Goal: Ask a question

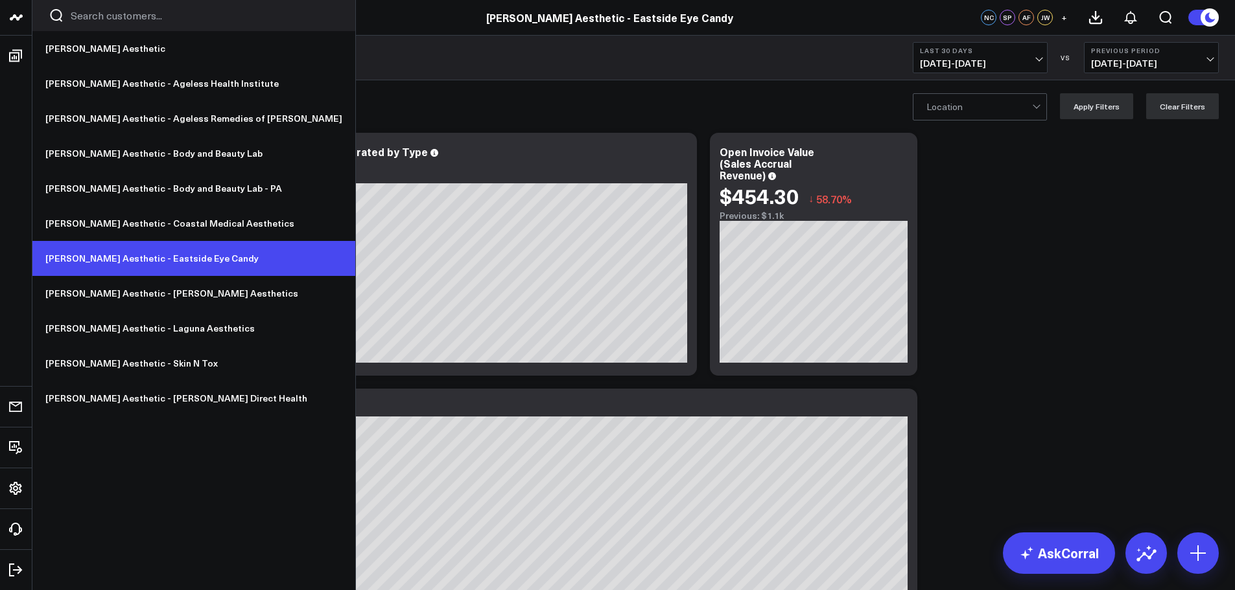
click at [163, 256] on link "[PERSON_NAME] Aesthetic - Eastside Eye Candy" at bounding box center [193, 258] width 323 height 35
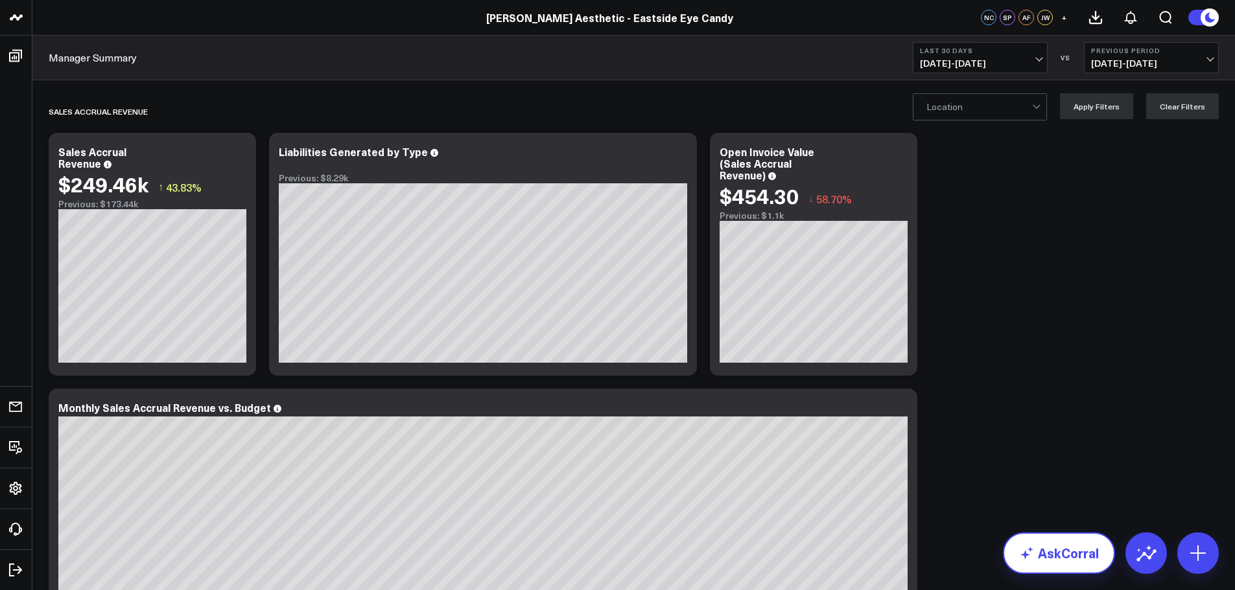
click at [1078, 552] on link "AskCorral" at bounding box center [1059, 553] width 112 height 41
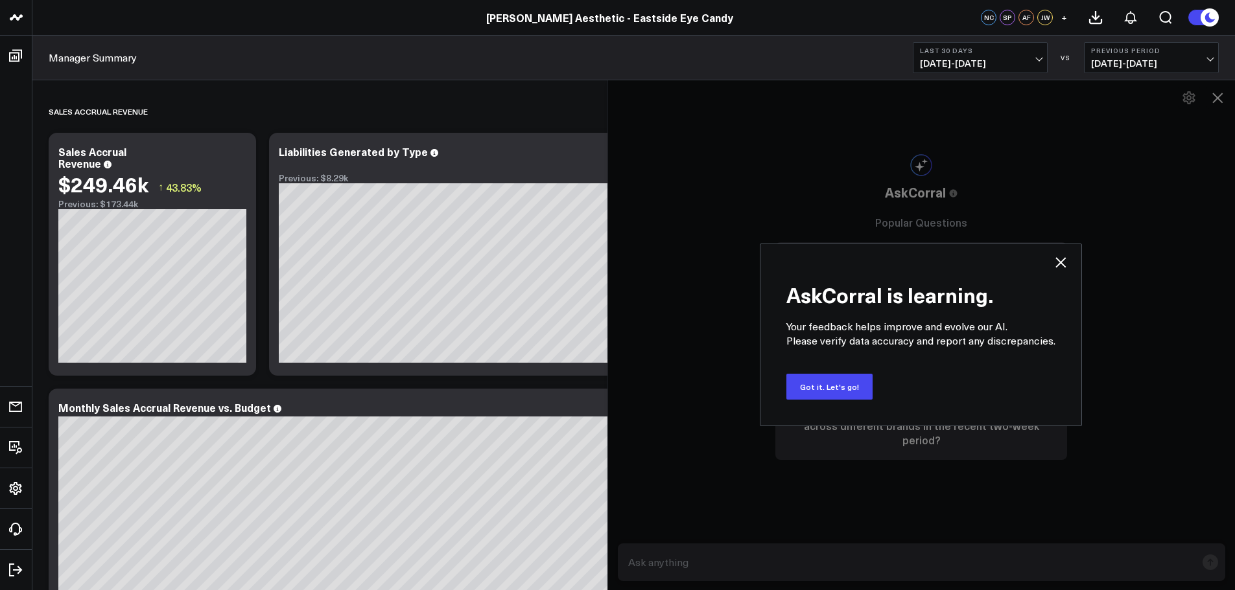
click at [1057, 263] on icon at bounding box center [1061, 263] width 16 height 16
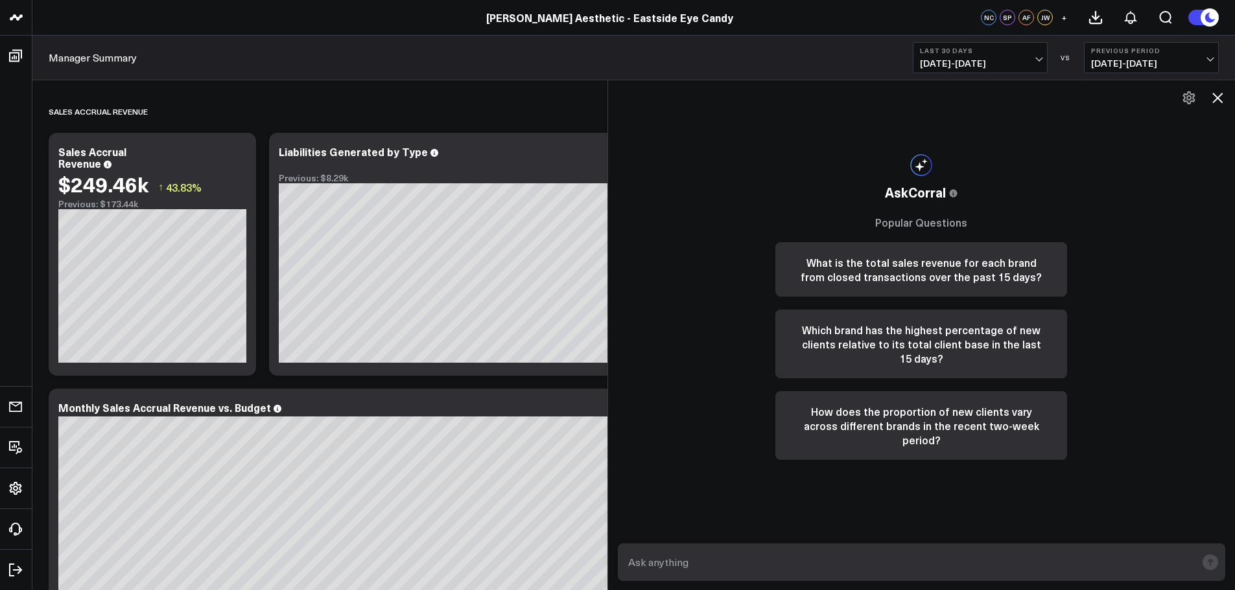
click at [954, 558] on textarea at bounding box center [911, 562] width 572 height 23
type textarea "[DATE] sales accrual"
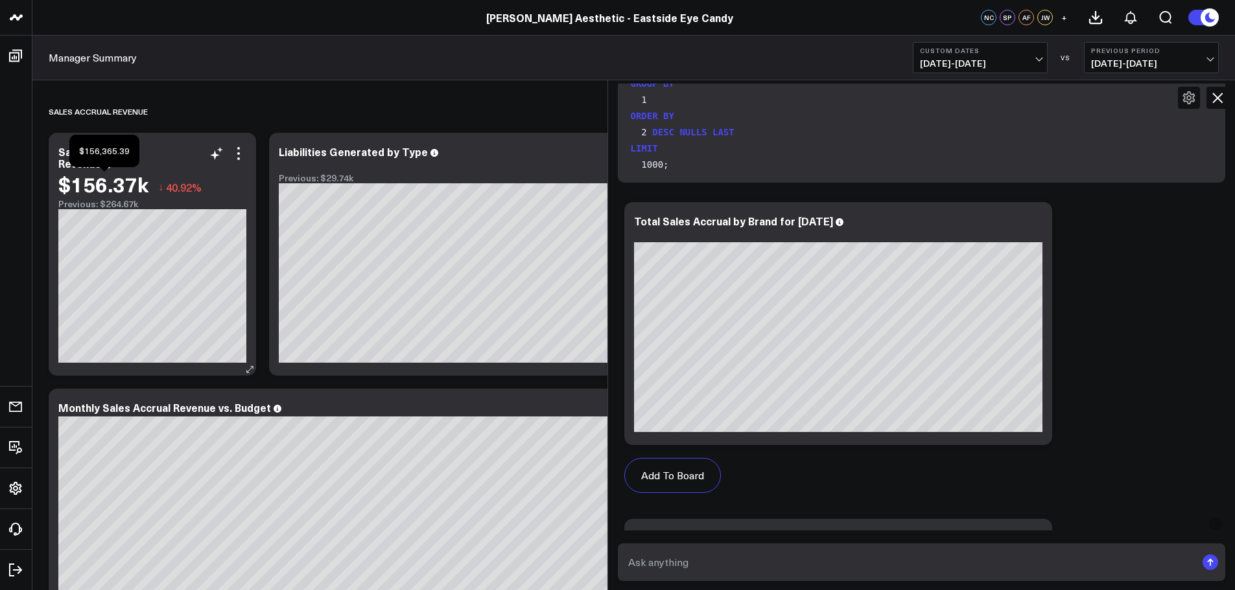
click at [115, 183] on div "$156.37k" at bounding box center [103, 183] width 90 height 23
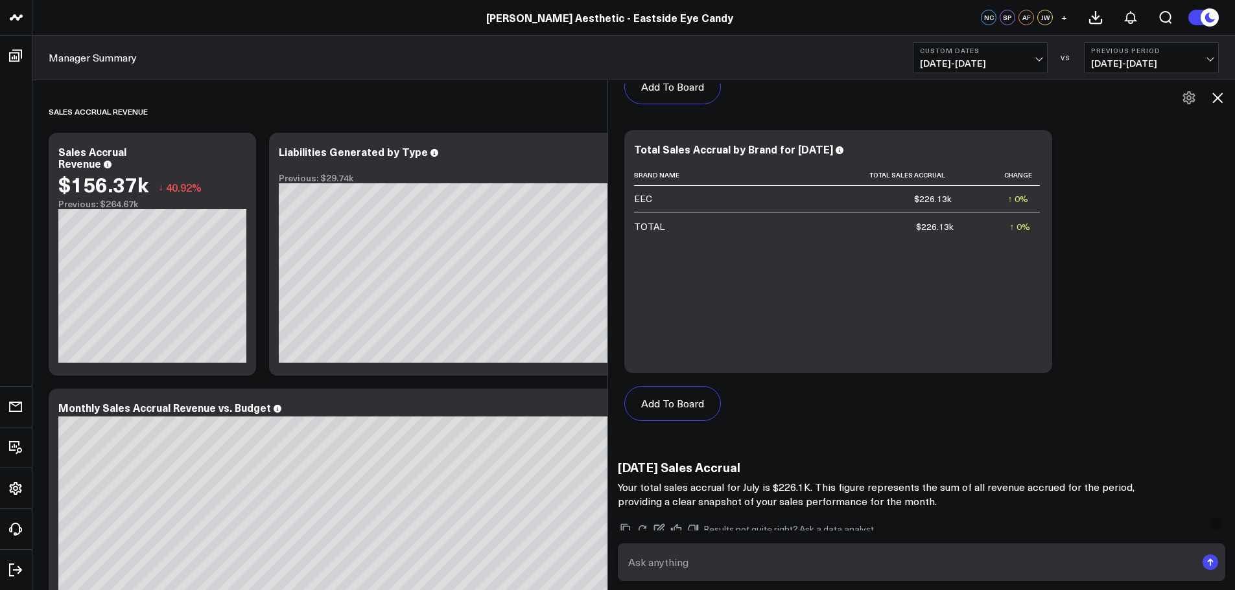
scroll to position [898, 0]
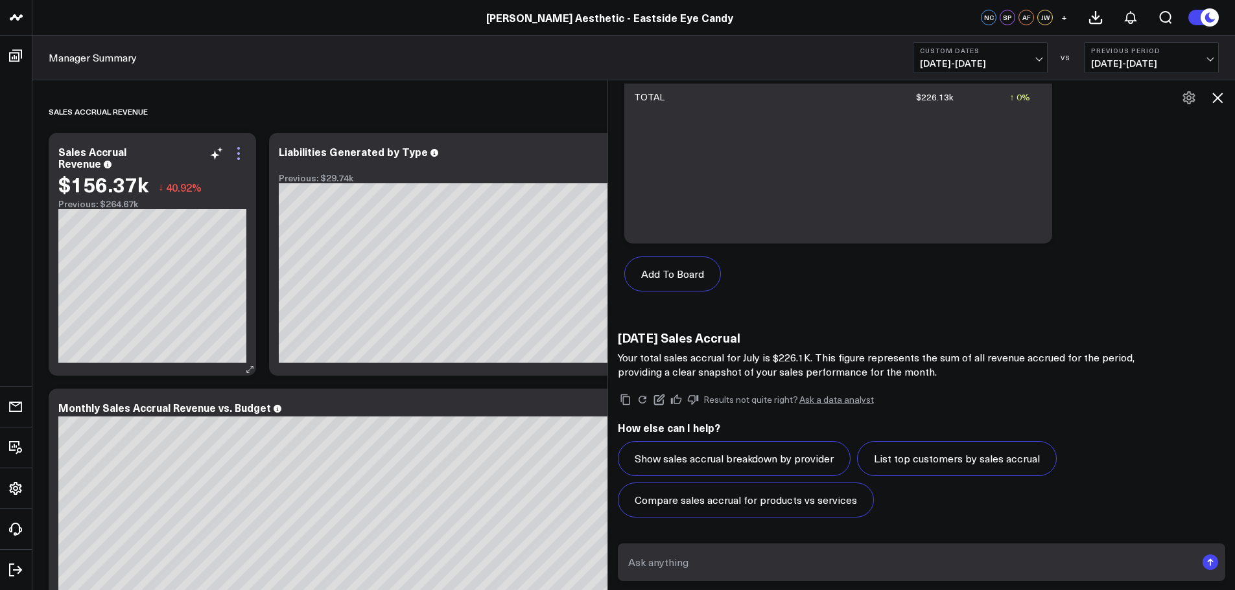
click at [242, 156] on icon at bounding box center [239, 154] width 16 height 16
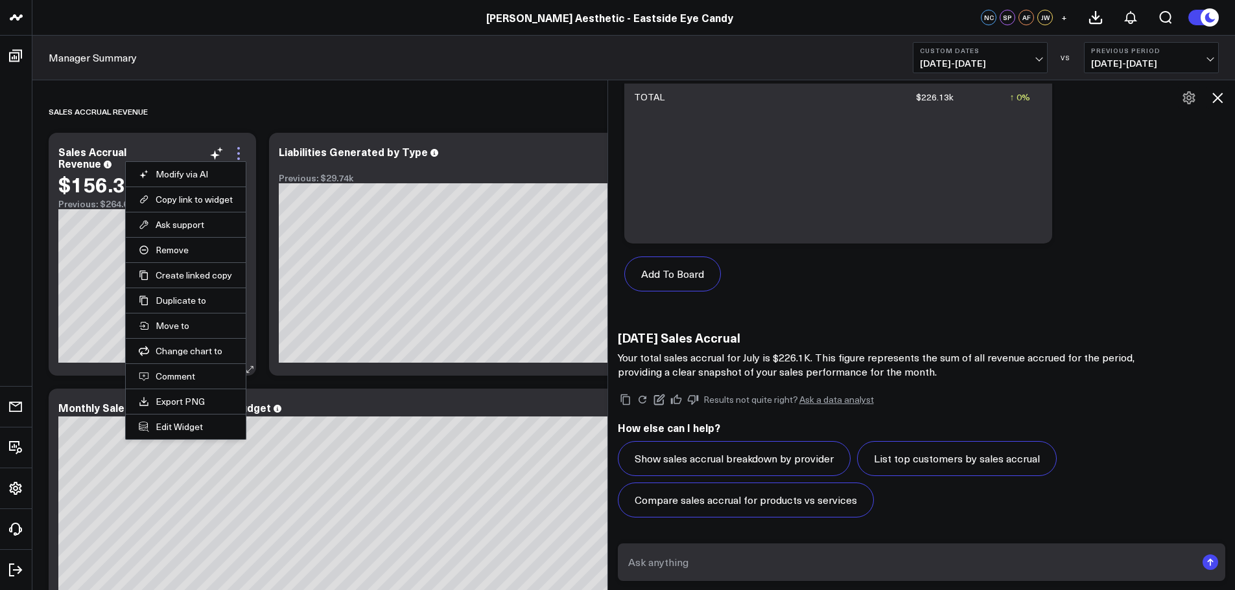
click at [240, 153] on icon at bounding box center [239, 154] width 16 height 16
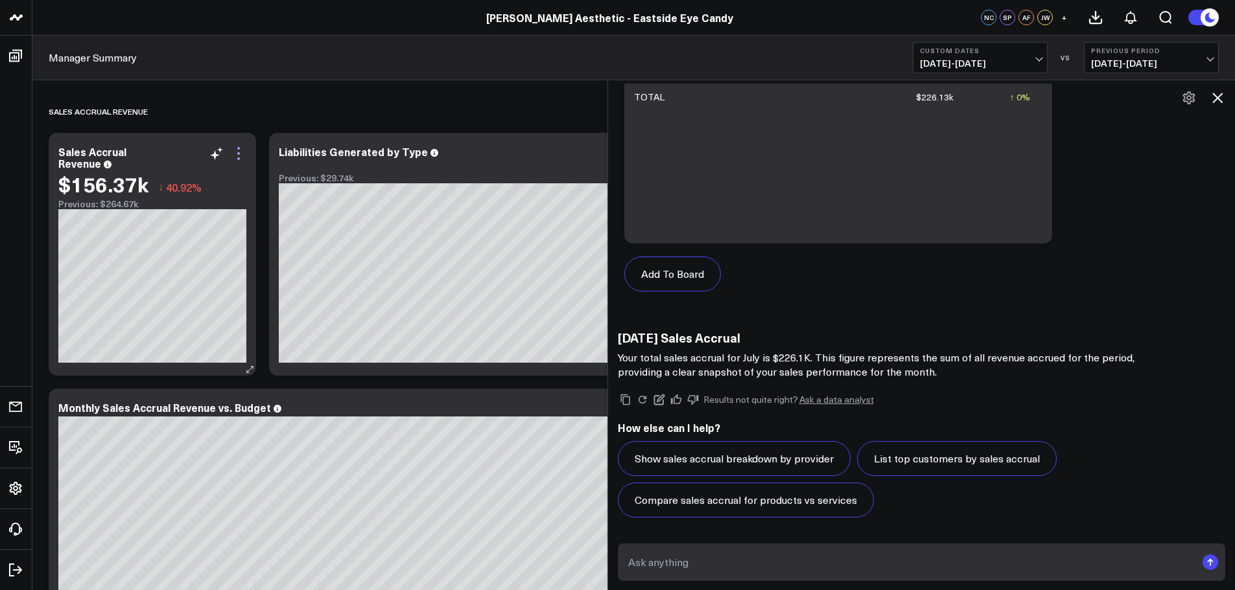
click at [240, 152] on icon at bounding box center [239, 154] width 16 height 16
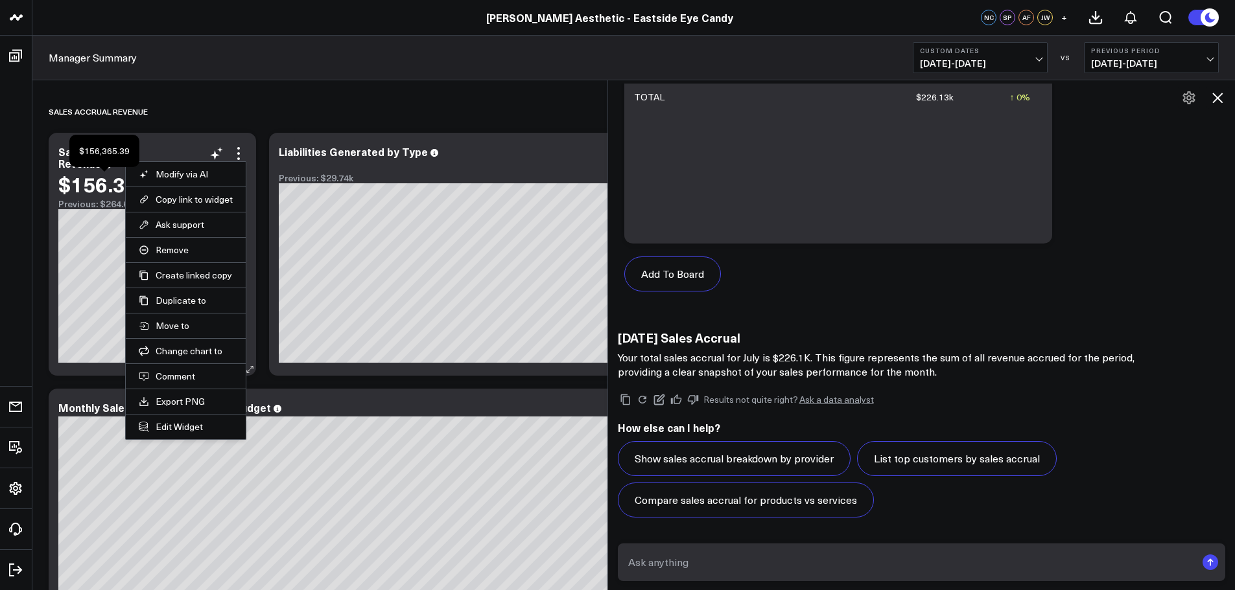
click at [93, 189] on div "$156.37k" at bounding box center [103, 183] width 90 height 23
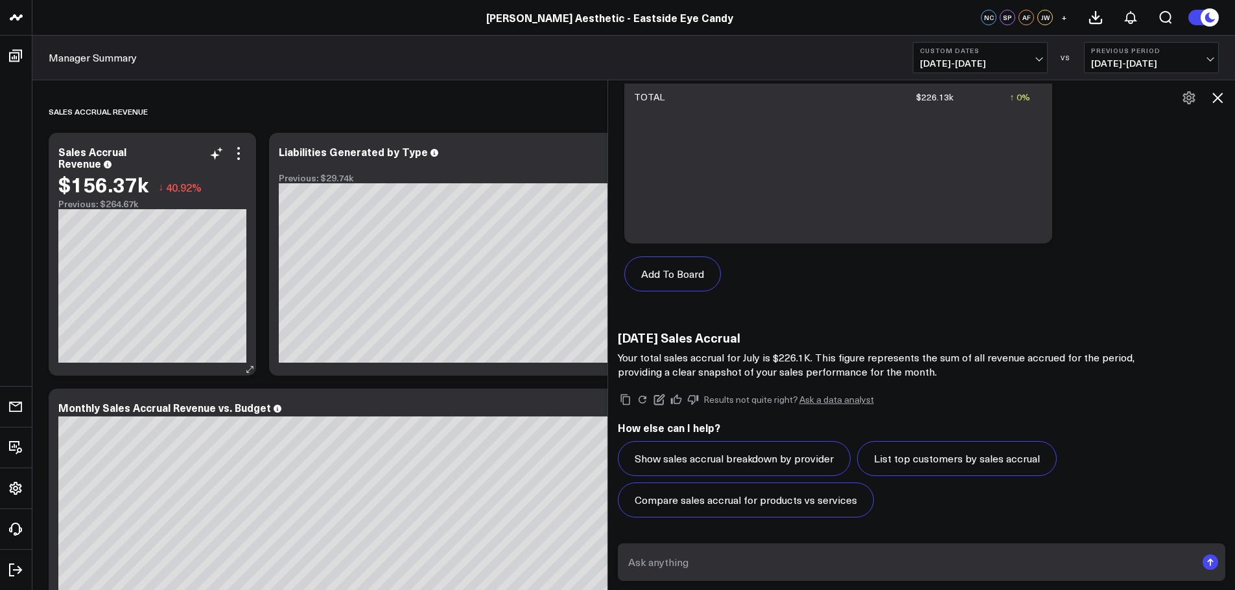
click at [139, 205] on div "Previous: $264.67k" at bounding box center [152, 204] width 188 height 10
click at [215, 156] on icon at bounding box center [215, 155] width 10 height 10
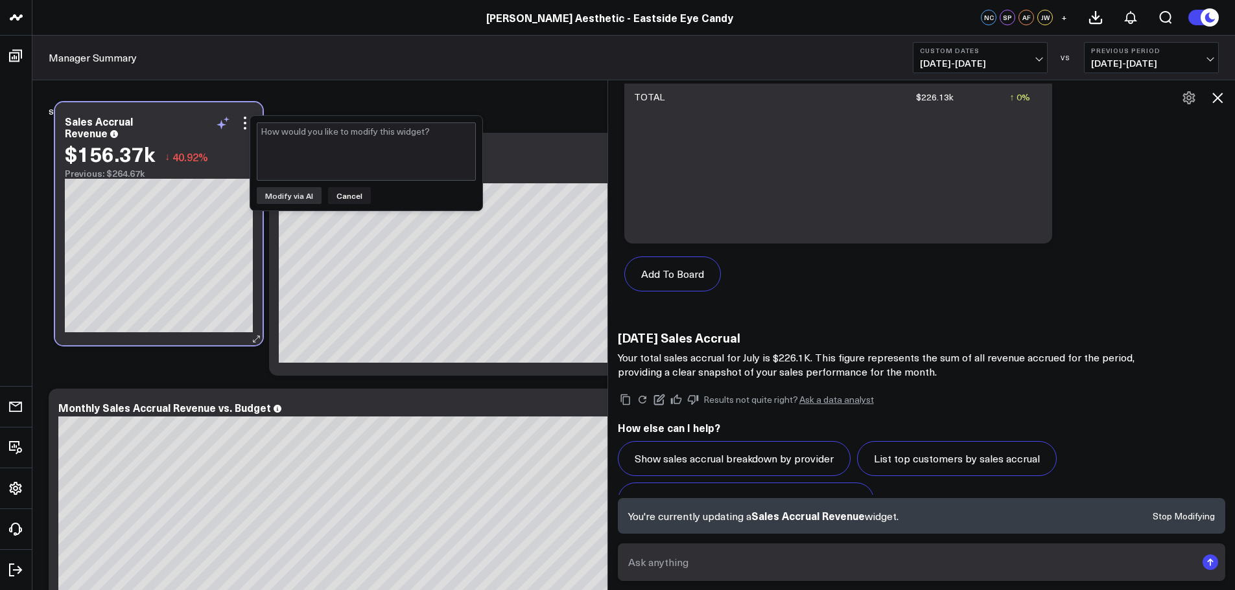
scroll to position [934, 0]
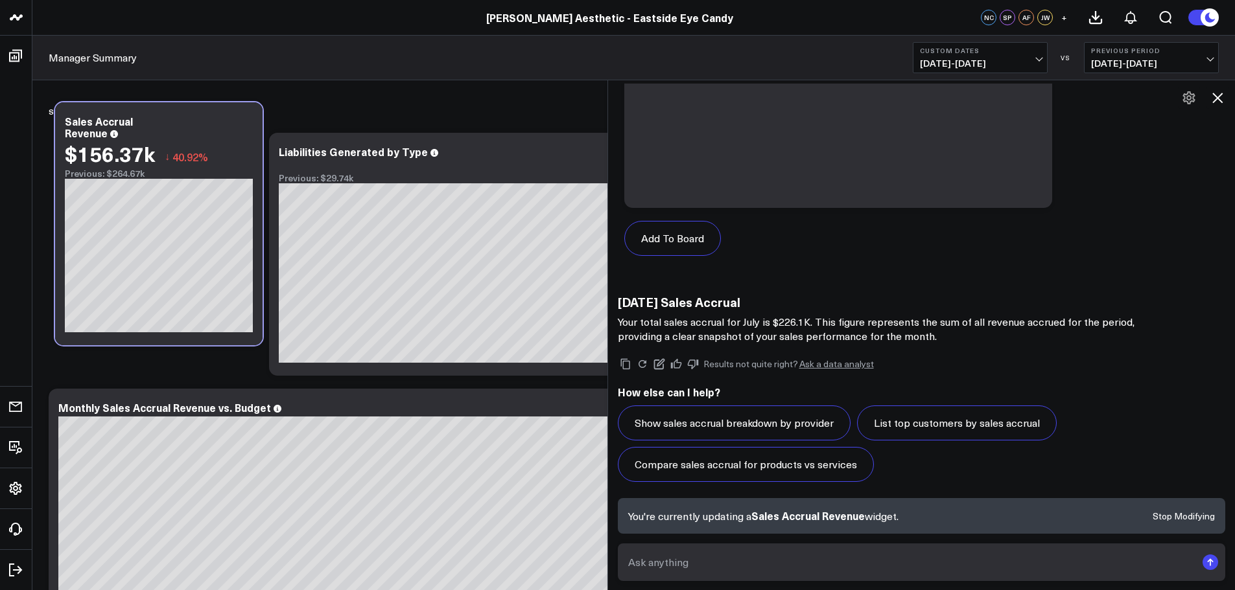
click at [799, 567] on textarea at bounding box center [911, 562] width 572 height 23
type textarea "Can I see the backup for [DATE] sales accrual?"
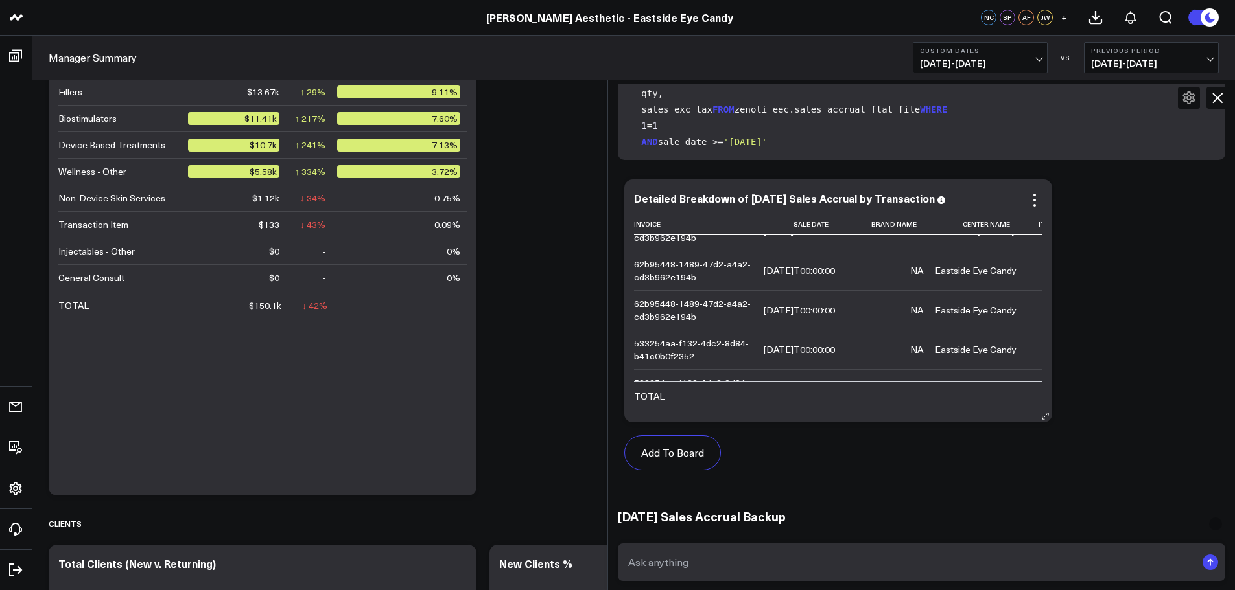
scroll to position [1567, 0]
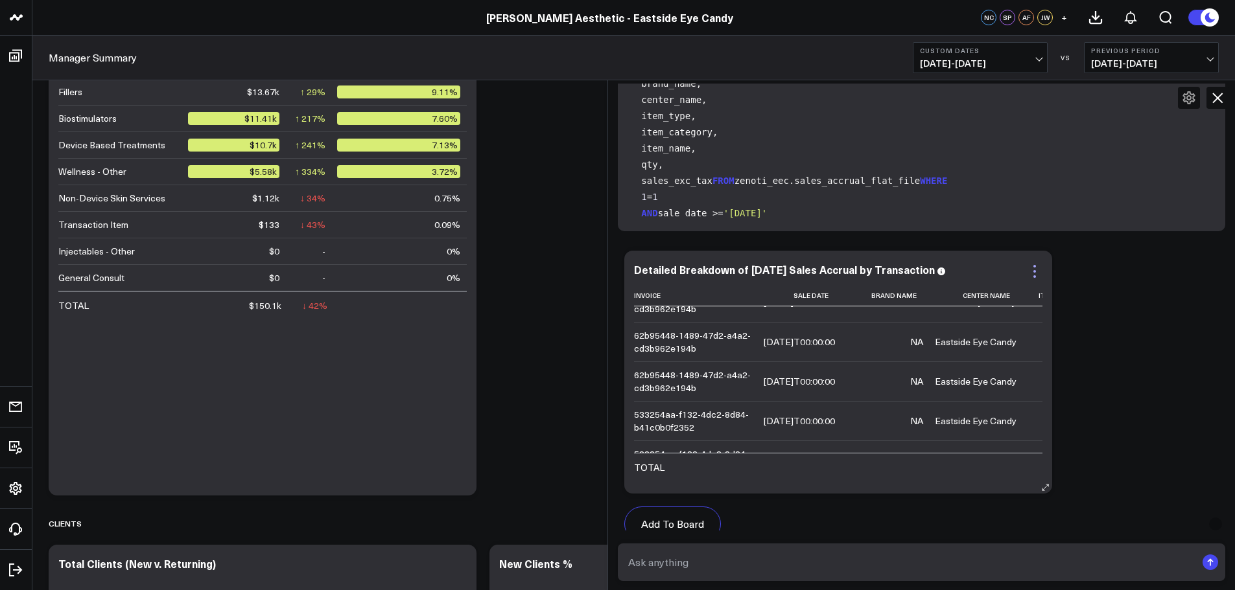
click at [1038, 270] on icon at bounding box center [1035, 272] width 16 height 16
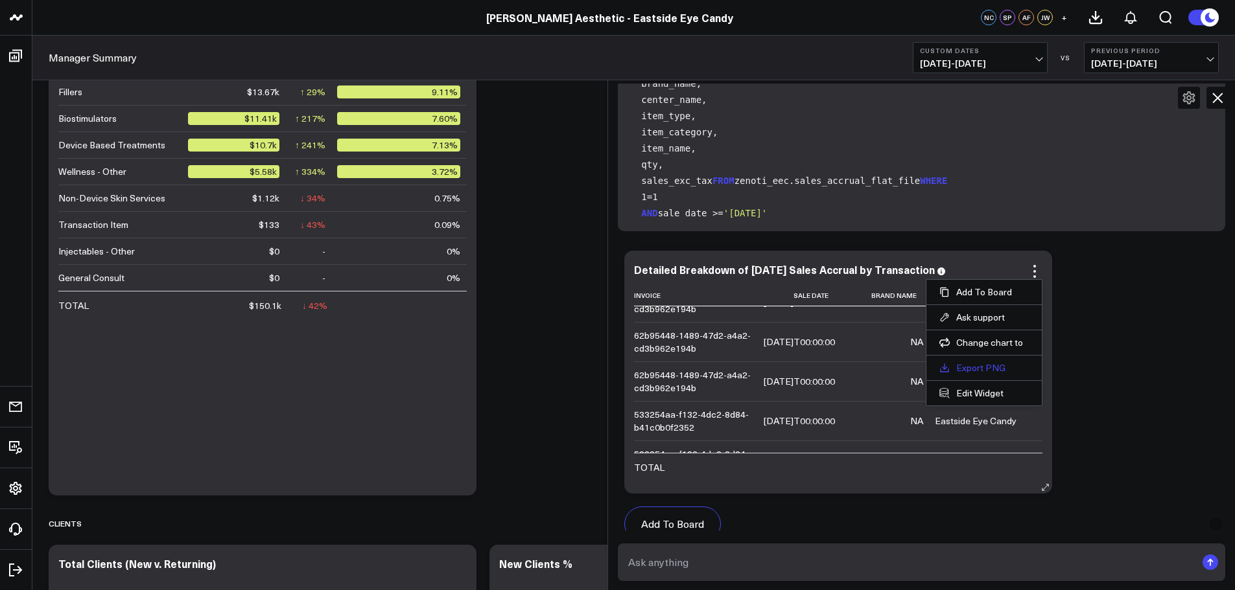
click at [993, 371] on link "Export PNG" at bounding box center [983, 368] width 89 height 12
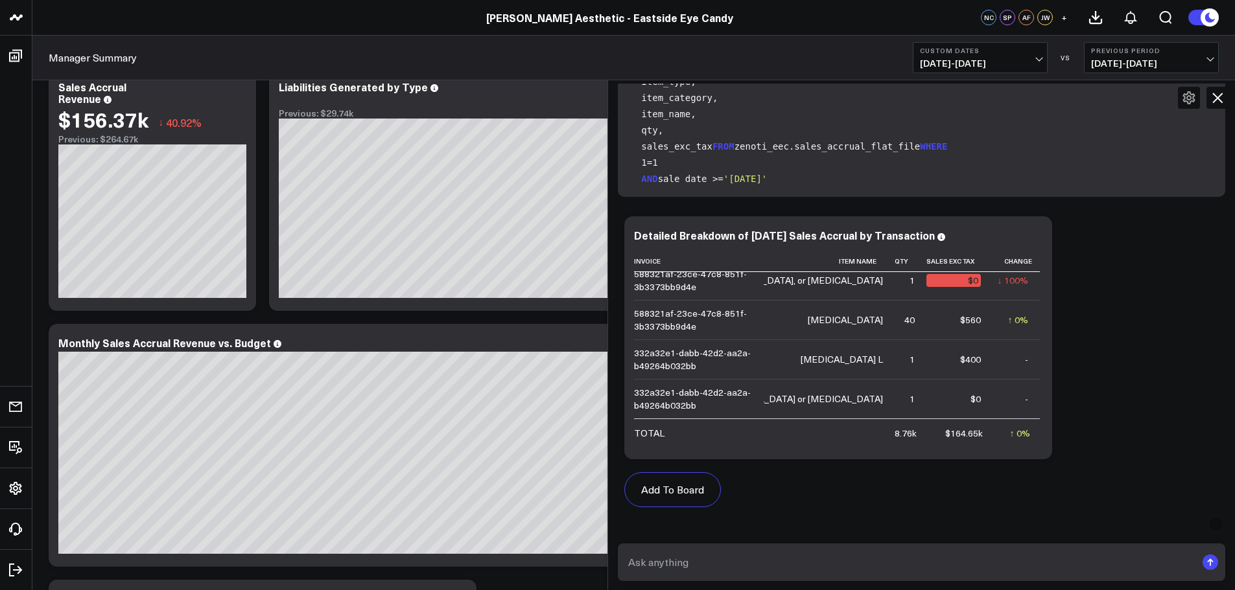
scroll to position [0, 0]
